Goal: Use online tool/utility: Utilize a website feature to perform a specific function

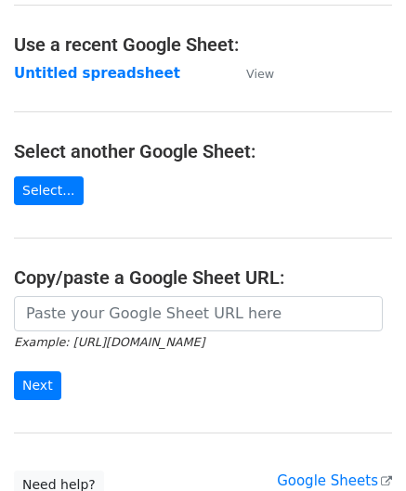
scroll to position [93, 0]
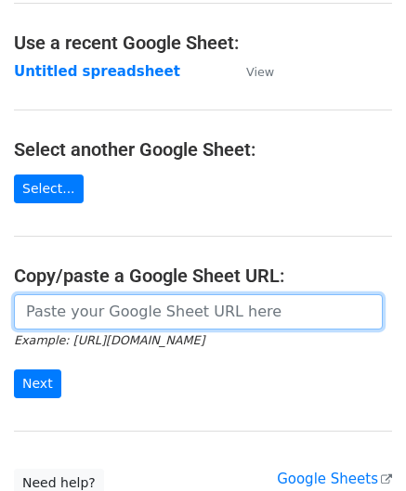
drag, startPoint x: 99, startPoint y: 308, endPoint x: 84, endPoint y: 291, distance: 22.4
click at [99, 308] on input "url" at bounding box center [198, 311] width 368 height 35
paste input "[URL][DOMAIN_NAME]"
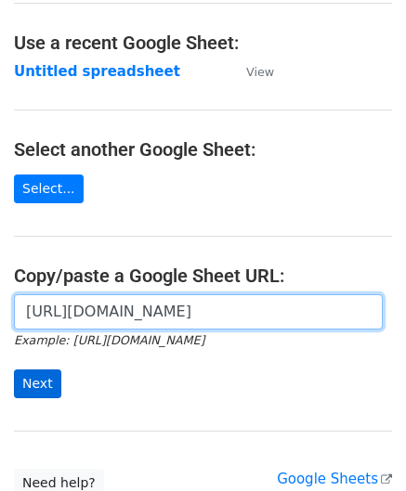
type input "[URL][DOMAIN_NAME]"
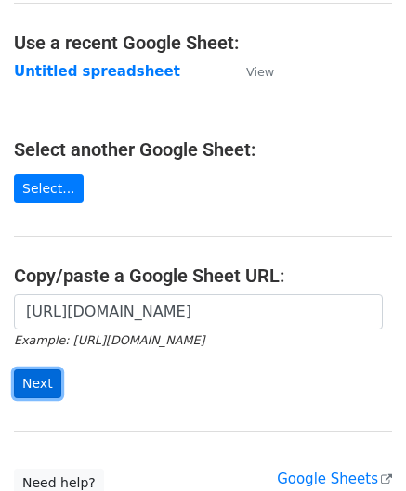
click at [53, 378] on input "Next" at bounding box center [37, 383] width 47 height 29
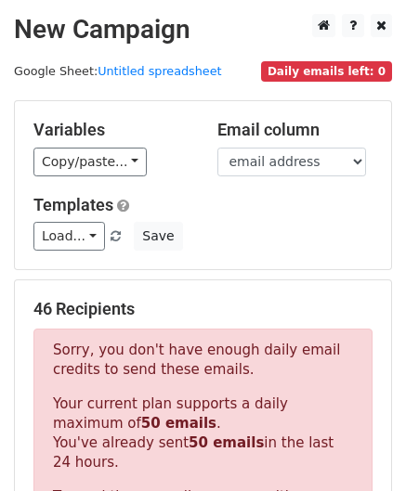
scroll to position [626, 0]
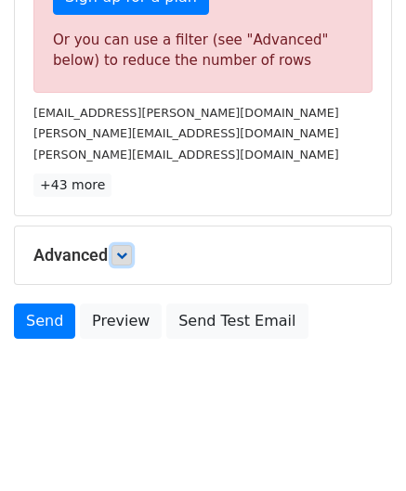
click at [120, 253] on icon at bounding box center [121, 255] width 11 height 11
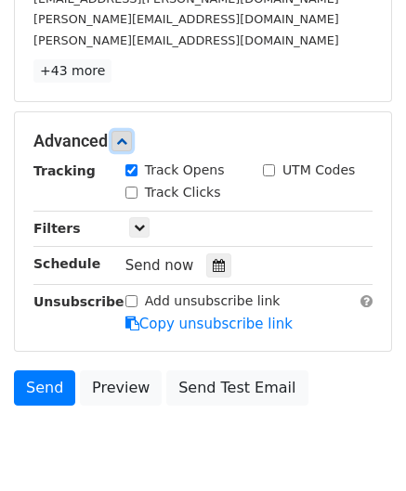
scroll to position [783, 0]
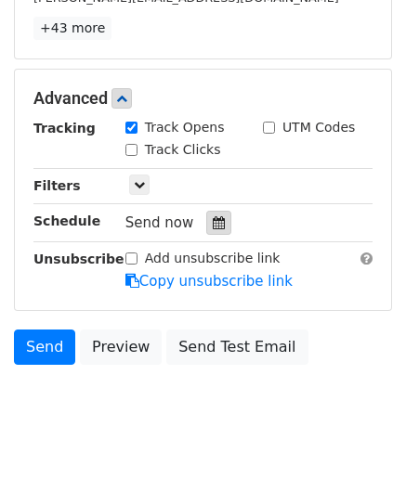
click at [213, 222] on icon at bounding box center [219, 222] width 12 height 13
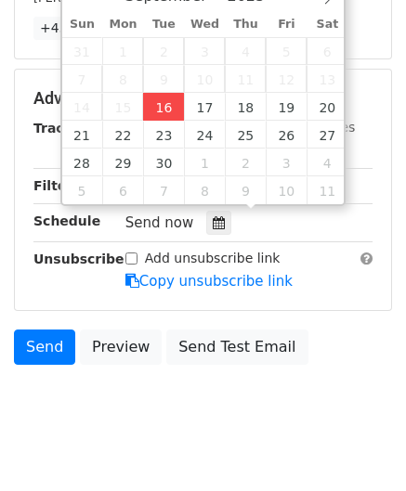
type input "[DATE] 12:00"
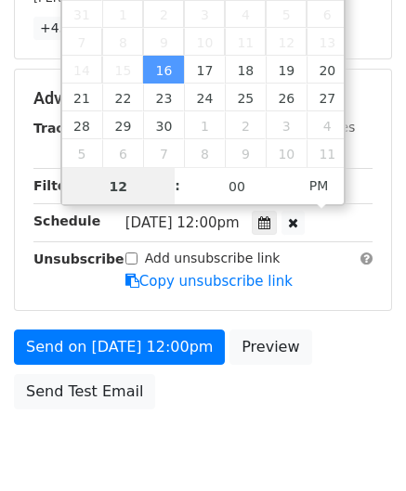
paste input "Hour"
type input "1"
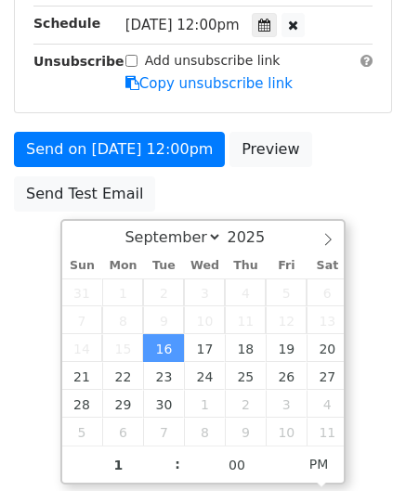
type input "[DATE] 13:00"
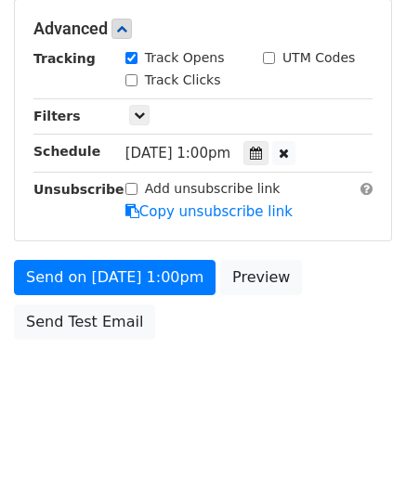
scroll to position [851, 0]
